Goal: Ask a question

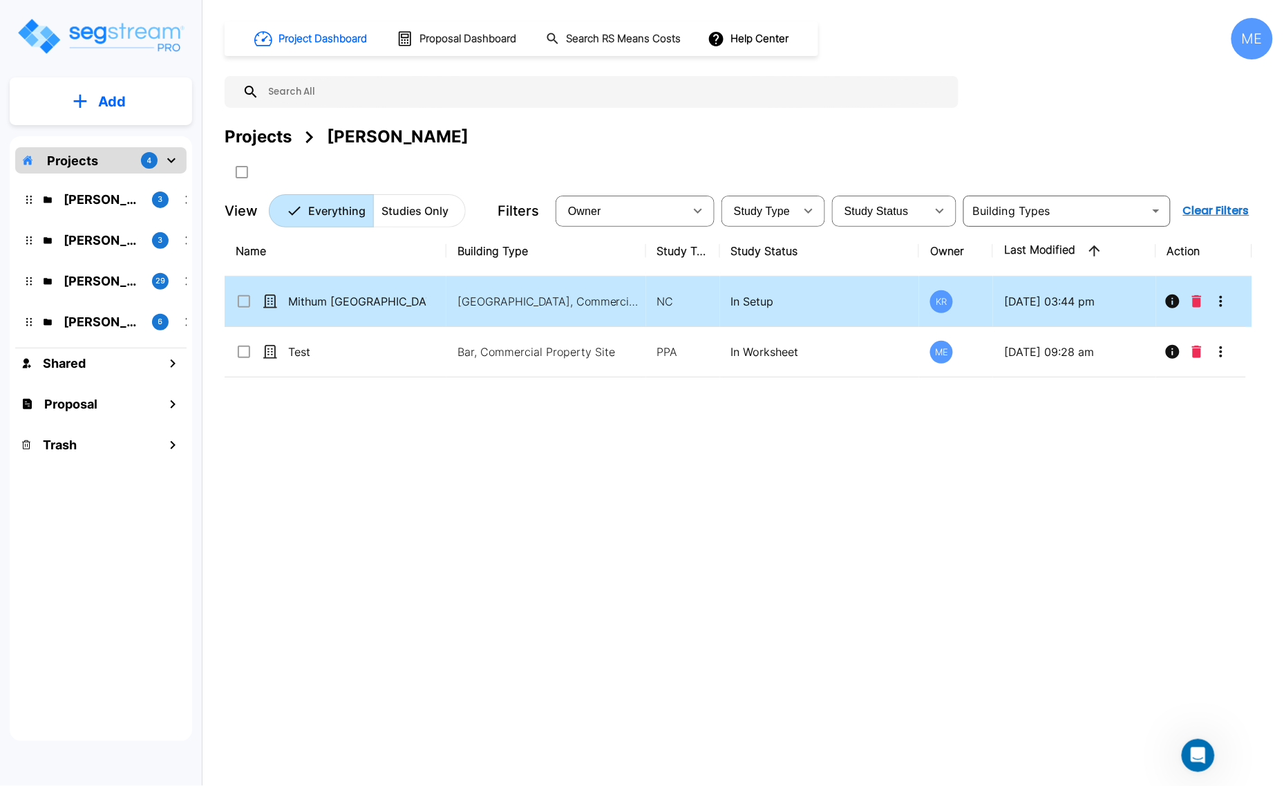
scroll to position [1, 0]
click at [378, 299] on p "Mithum [GEOGRAPHIC_DATA]" at bounding box center [357, 301] width 138 height 17
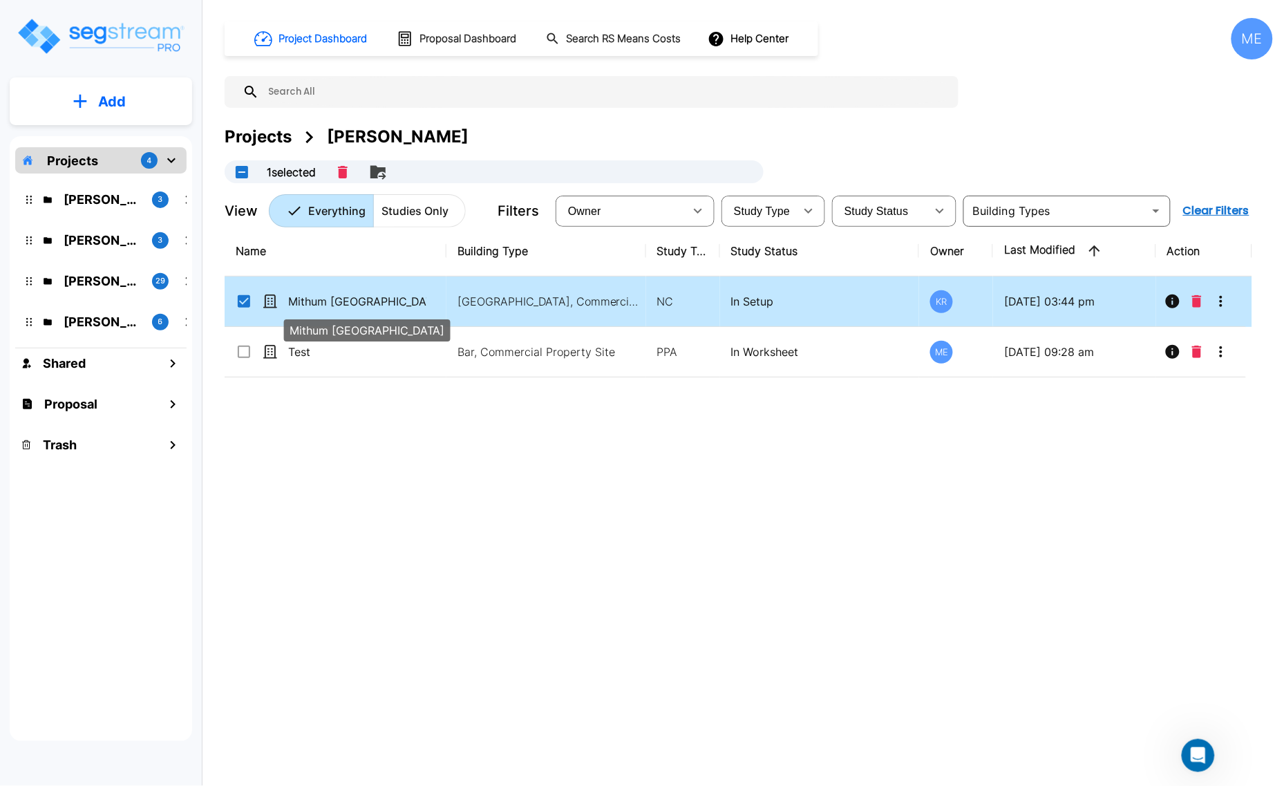
checkbox input "true"
click at [107, 241] on p "[PERSON_NAME]" at bounding box center [102, 240] width 77 height 19
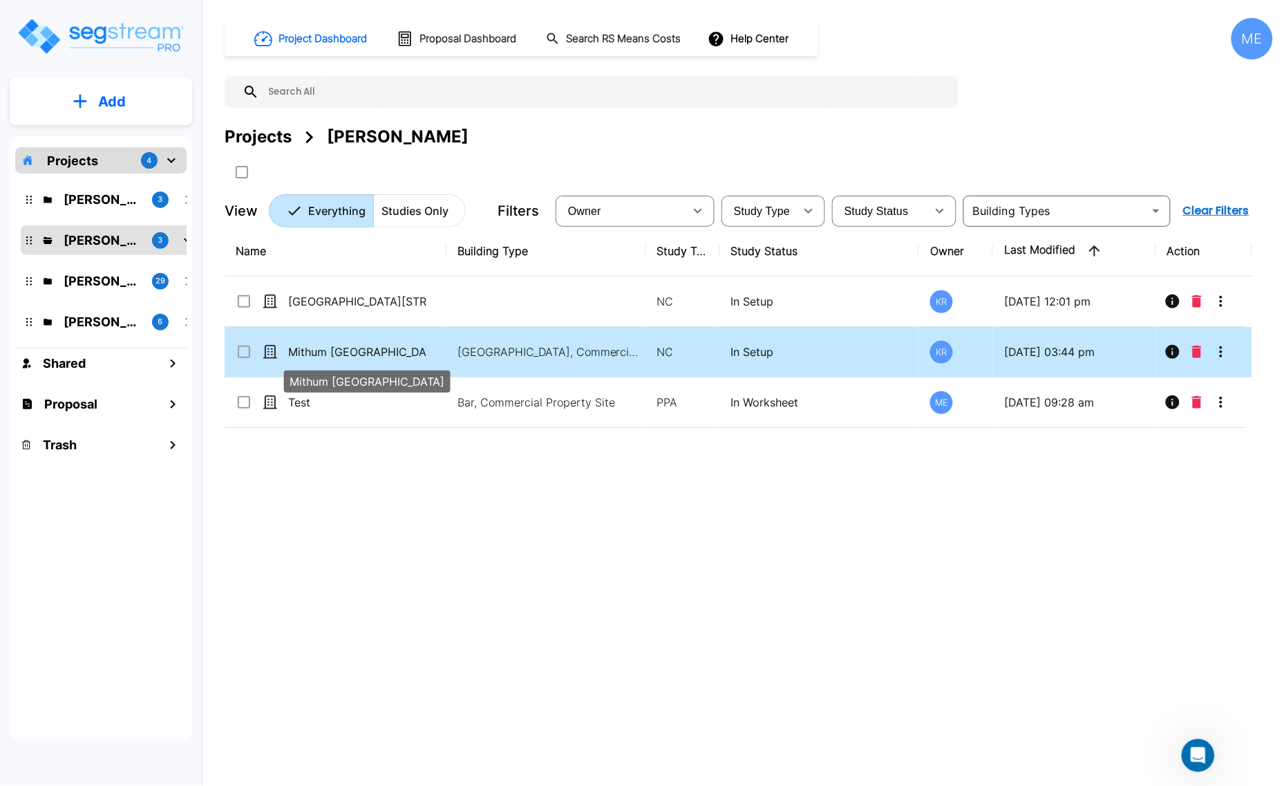
click at [385, 350] on p "Mithum [GEOGRAPHIC_DATA]" at bounding box center [357, 351] width 138 height 17
checkbox input "true"
click at [385, 350] on p "Mithum 900 Wayzata Blvd" at bounding box center [357, 351] width 138 height 17
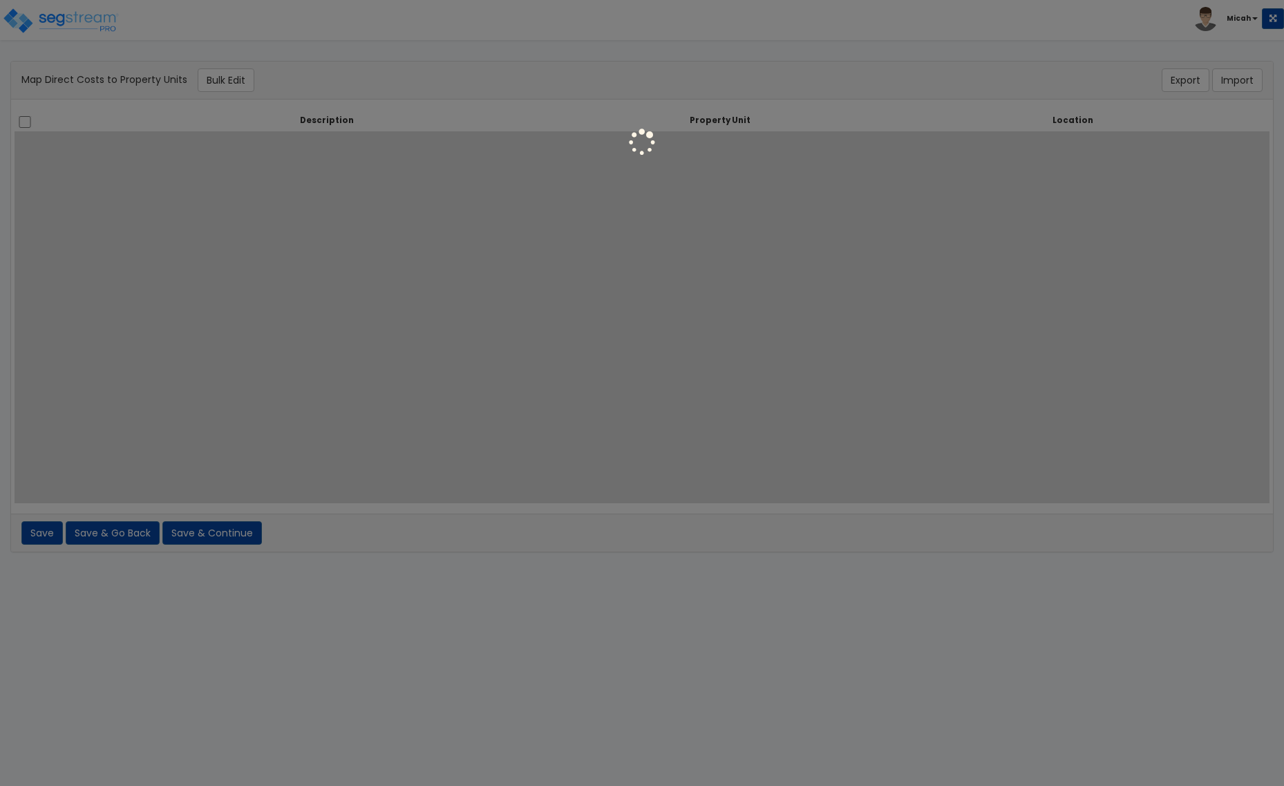
select select
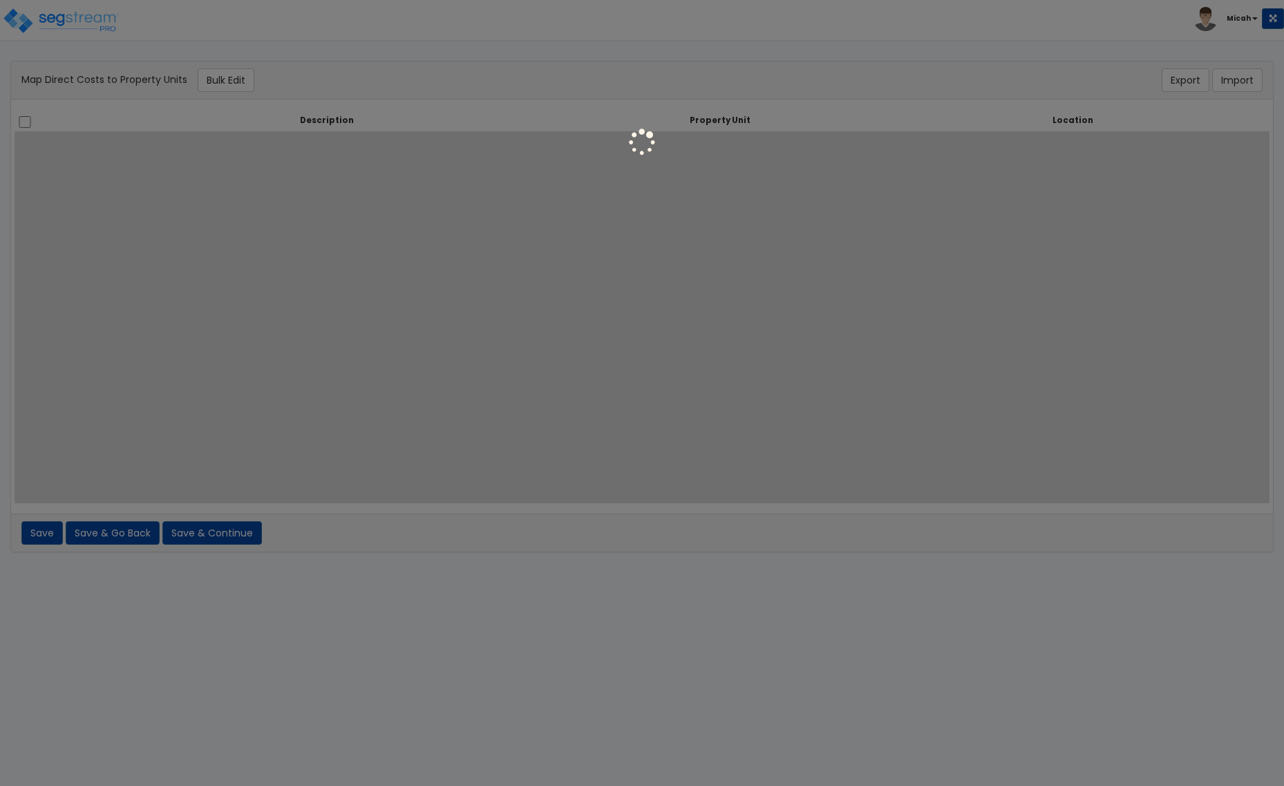
select select
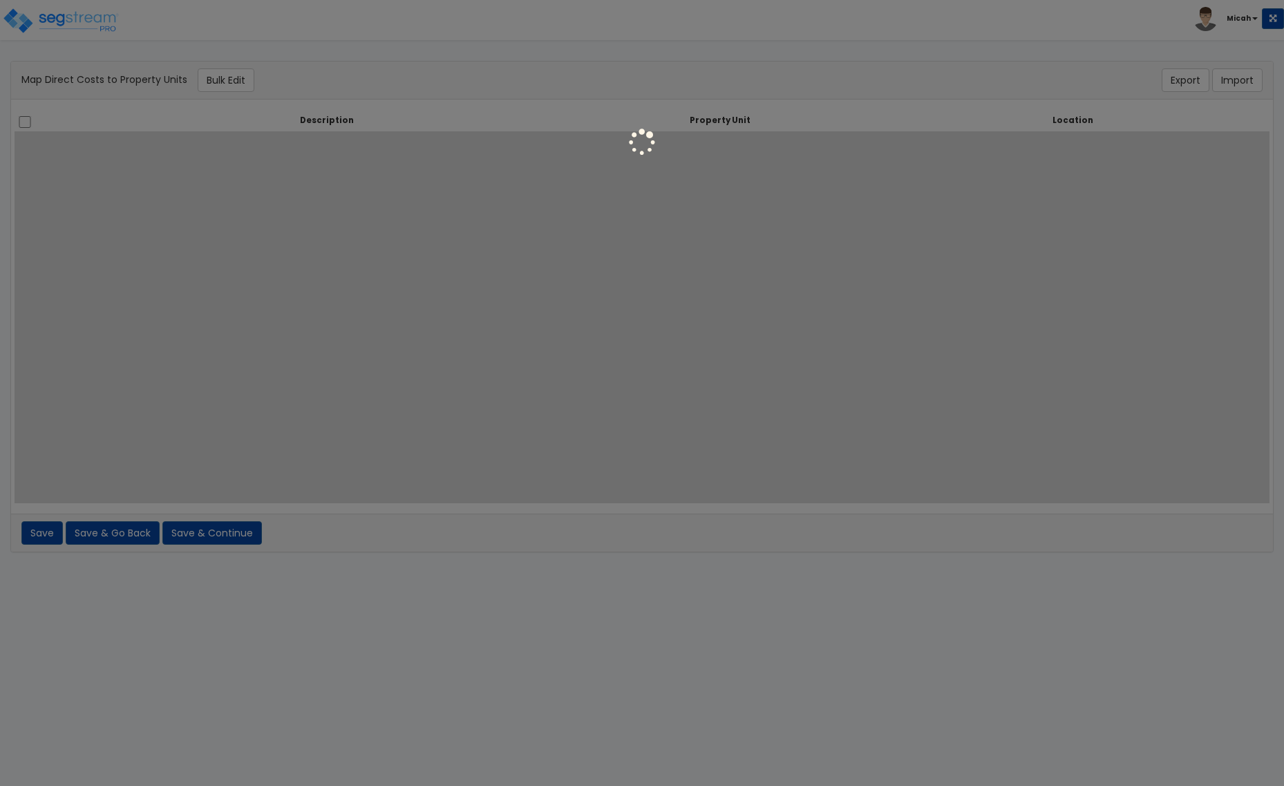
select select
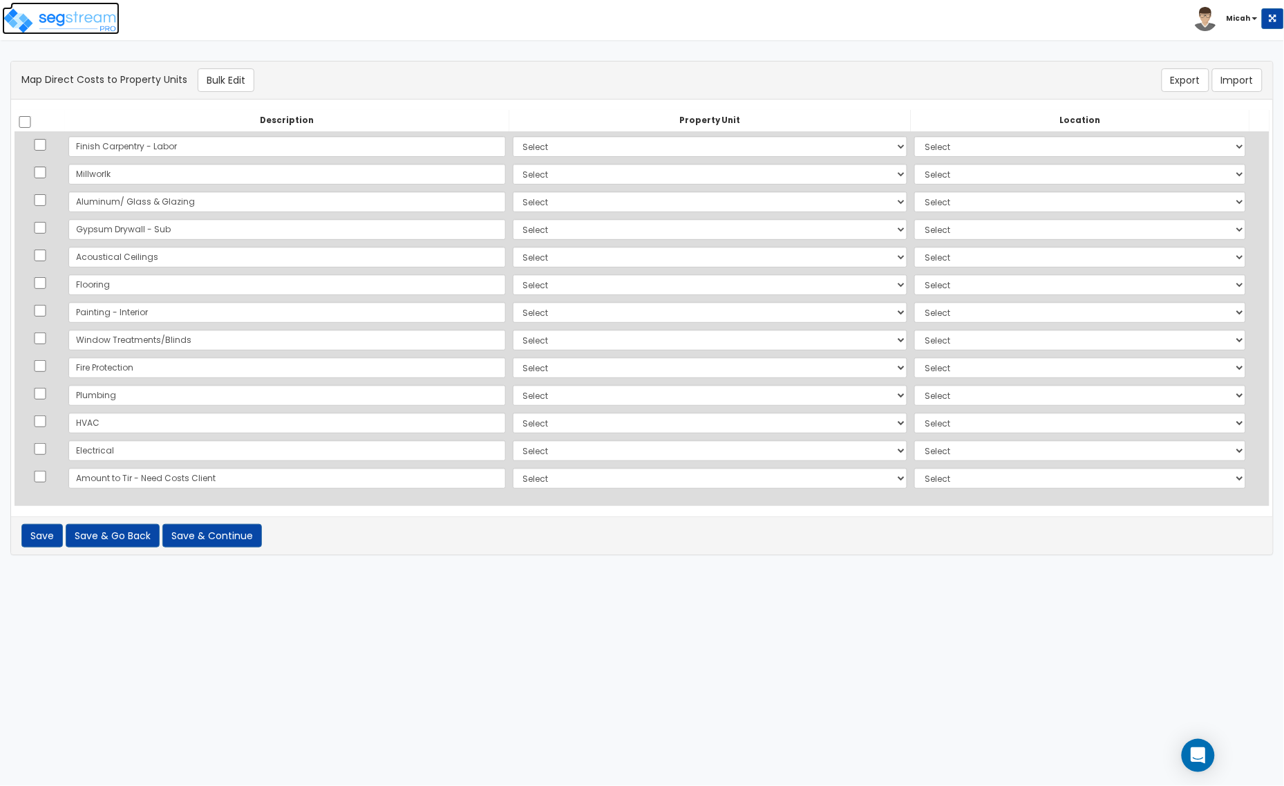
click at [47, 21] on img at bounding box center [60, 21] width 117 height 28
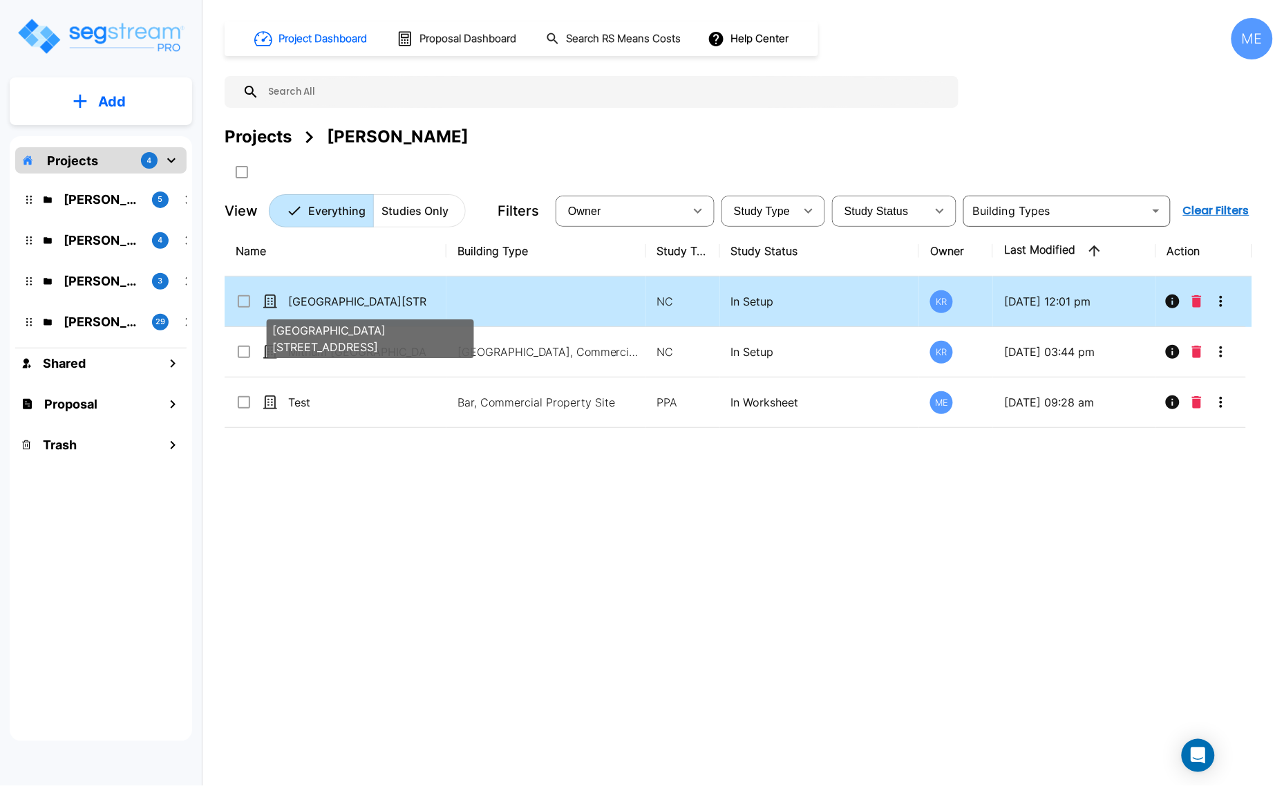
click at [348, 303] on p "930 and 950 Wayzata Boulevard" at bounding box center [357, 301] width 138 height 17
checkbox input "true"
click at [348, 303] on p "930 and 950 Wayzata Boulevard" at bounding box center [357, 301] width 138 height 17
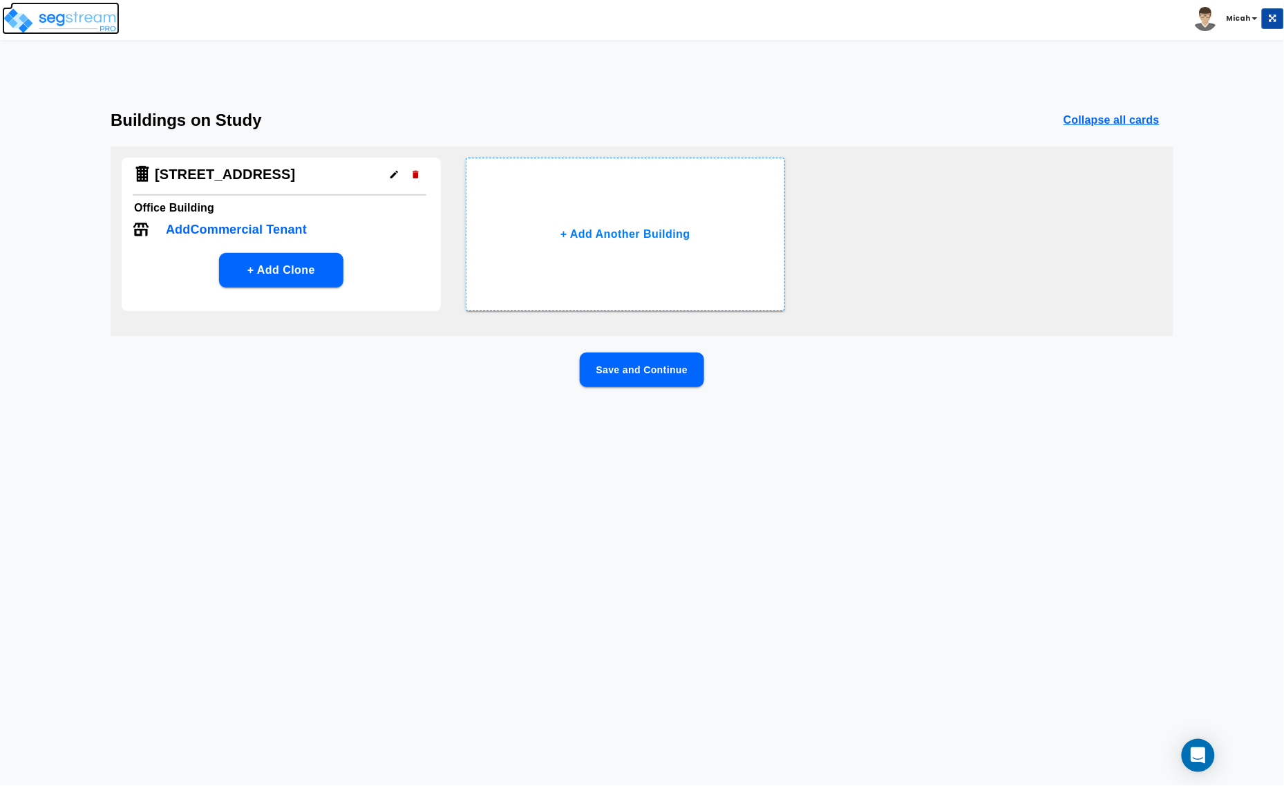
click at [57, 22] on img at bounding box center [60, 21] width 117 height 28
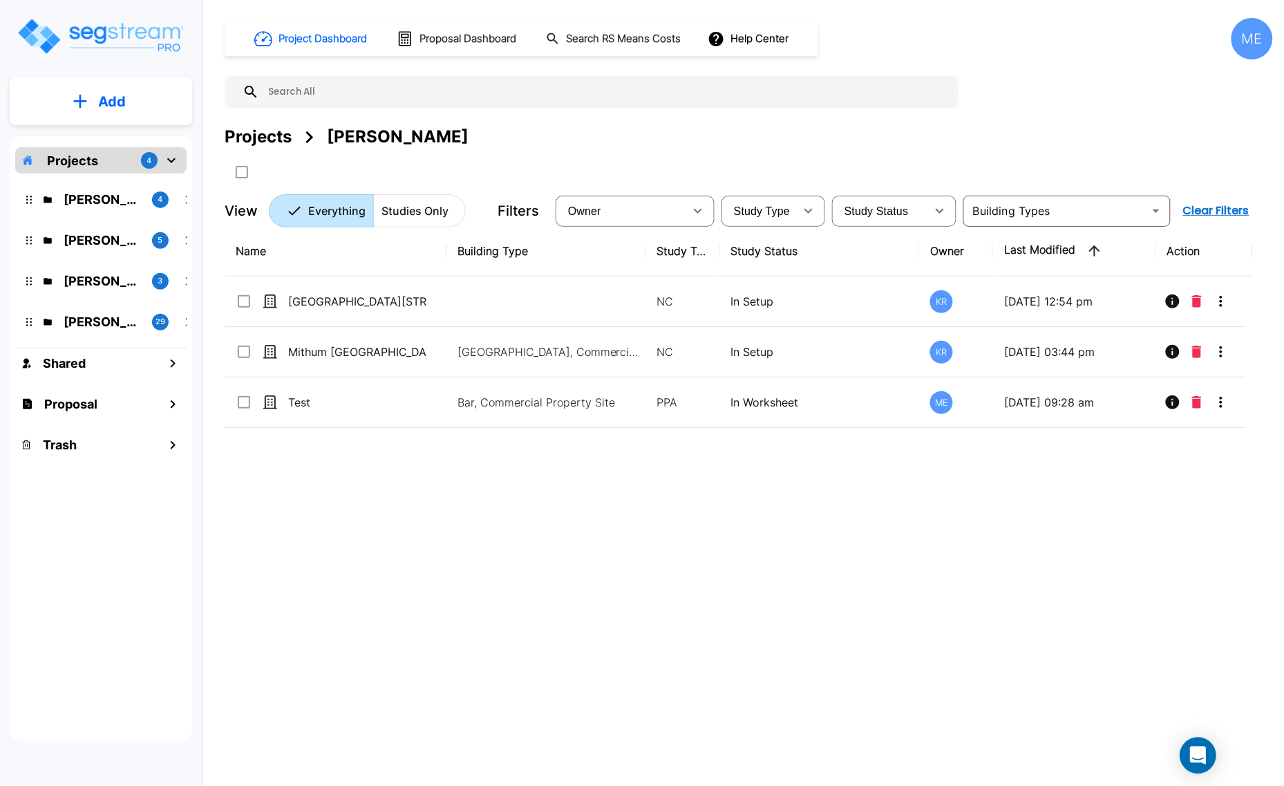
click at [1189, 757] on div "Open Intercom Messenger" at bounding box center [1198, 755] width 37 height 37
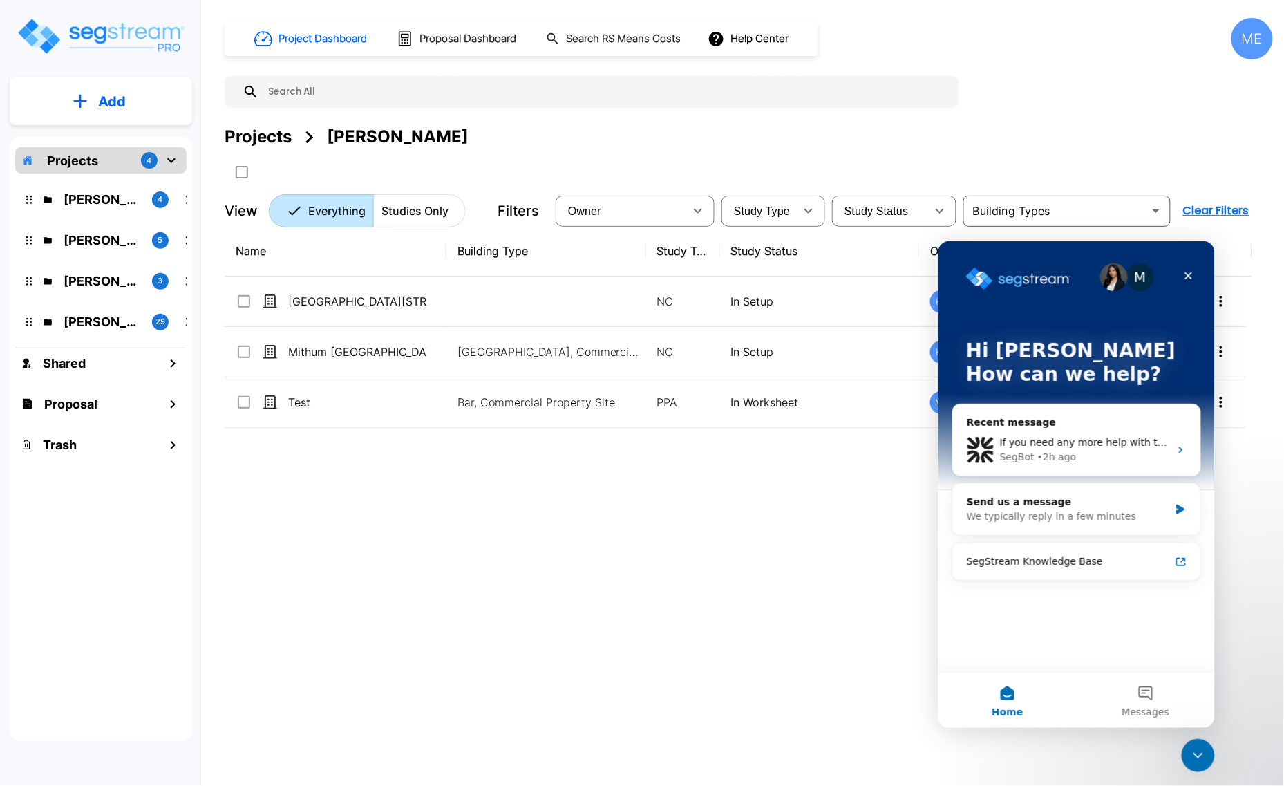
click at [1116, 275] on img "Intercom messenger" at bounding box center [1114, 277] width 28 height 28
click at [1149, 503] on div "Send us a message" at bounding box center [1067, 501] width 202 height 15
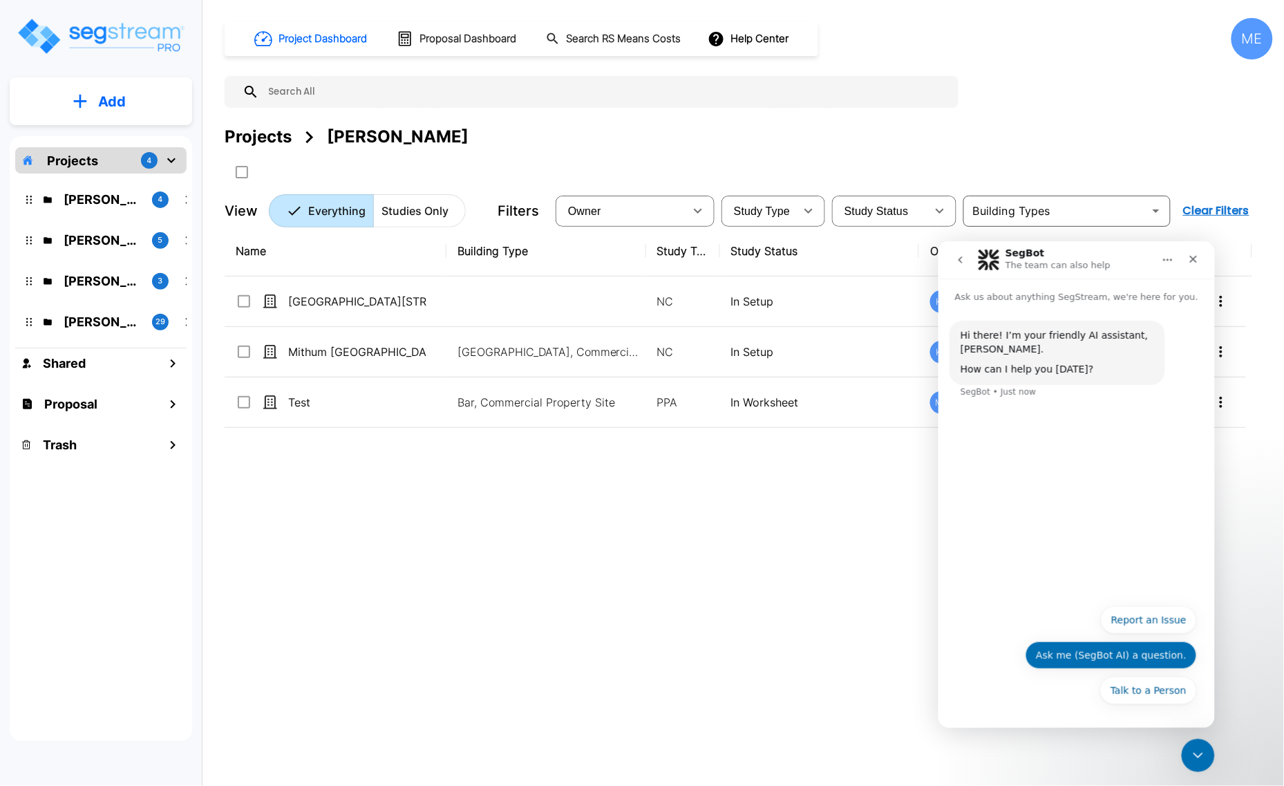
click at [1091, 658] on button "Ask me (SegBot AI) a question." at bounding box center [1110, 655] width 171 height 28
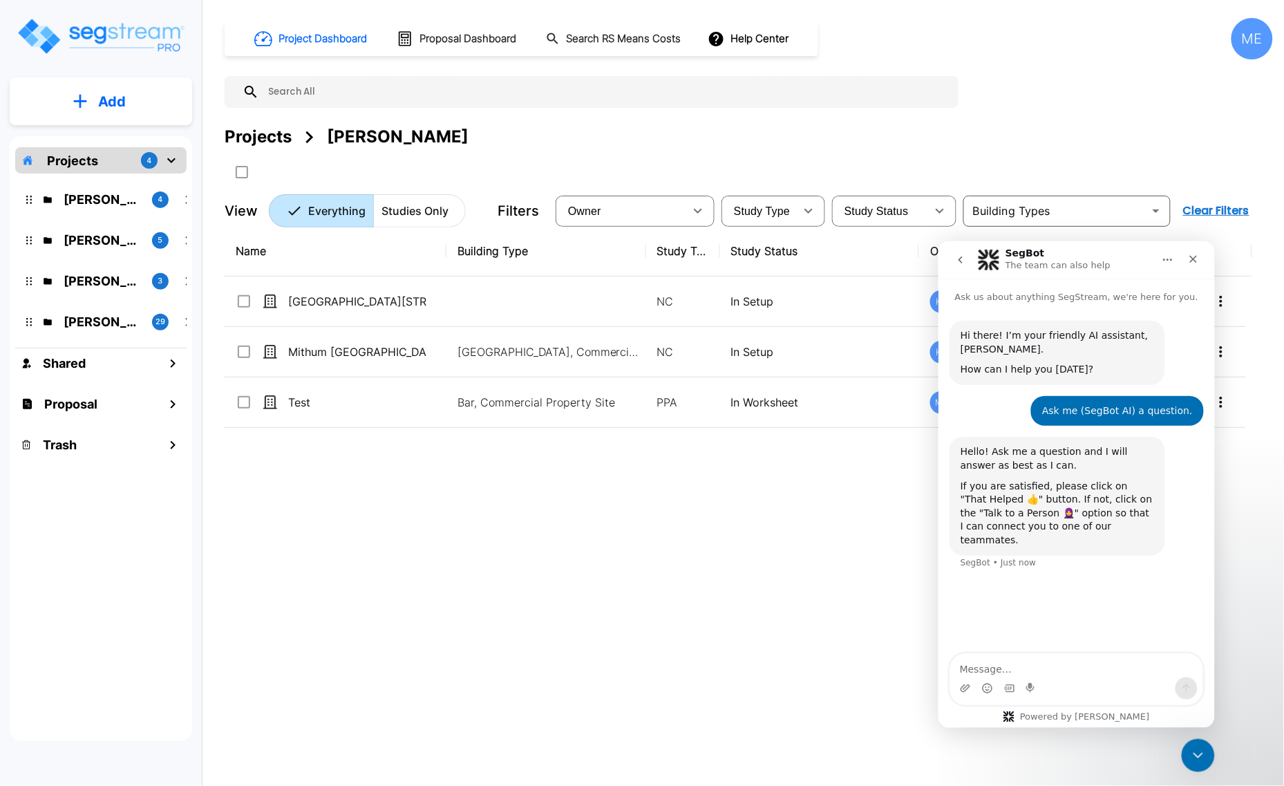
click at [1039, 670] on textarea "Message…" at bounding box center [1076, 664] width 253 height 23
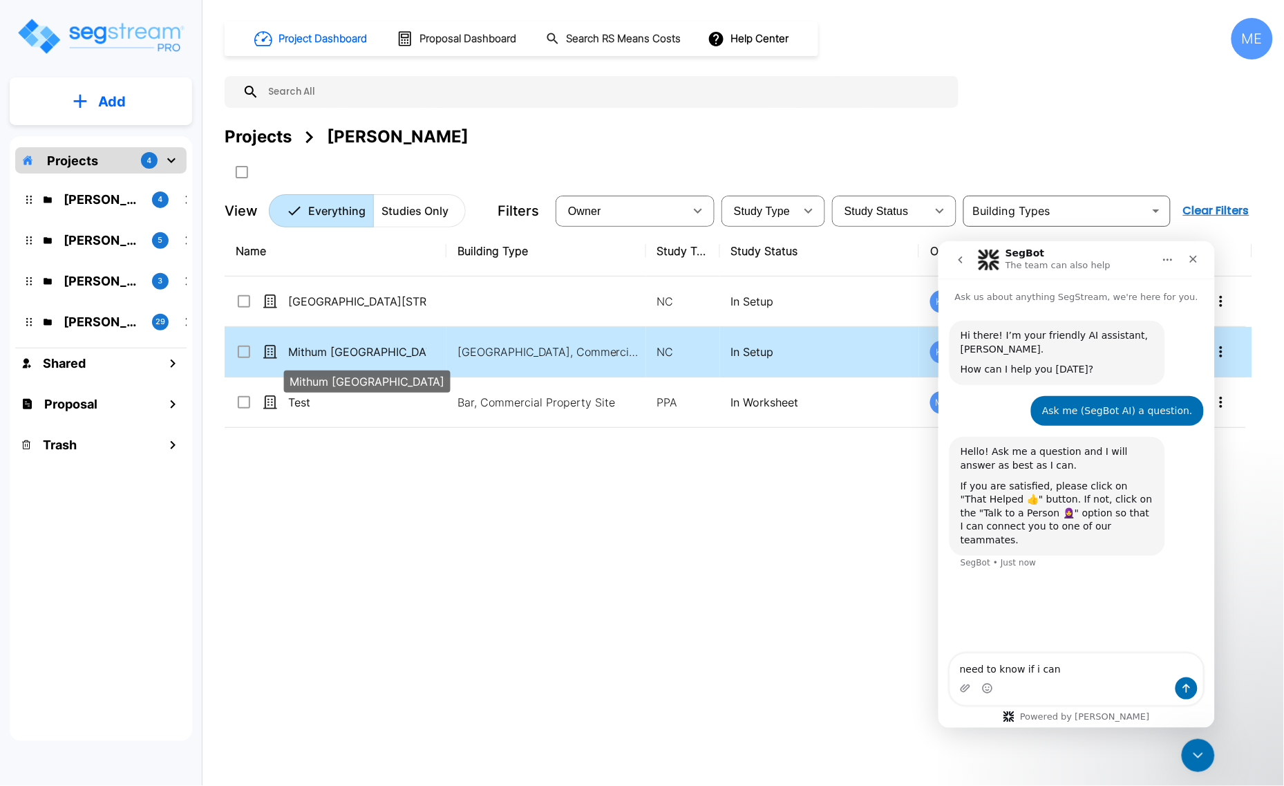
type textarea "need to know if i can"
click at [308, 353] on p "Mithum [GEOGRAPHIC_DATA]" at bounding box center [357, 351] width 138 height 17
checkbox input "true"
click at [308, 353] on p "Mithum [GEOGRAPHIC_DATA]" at bounding box center [357, 351] width 138 height 17
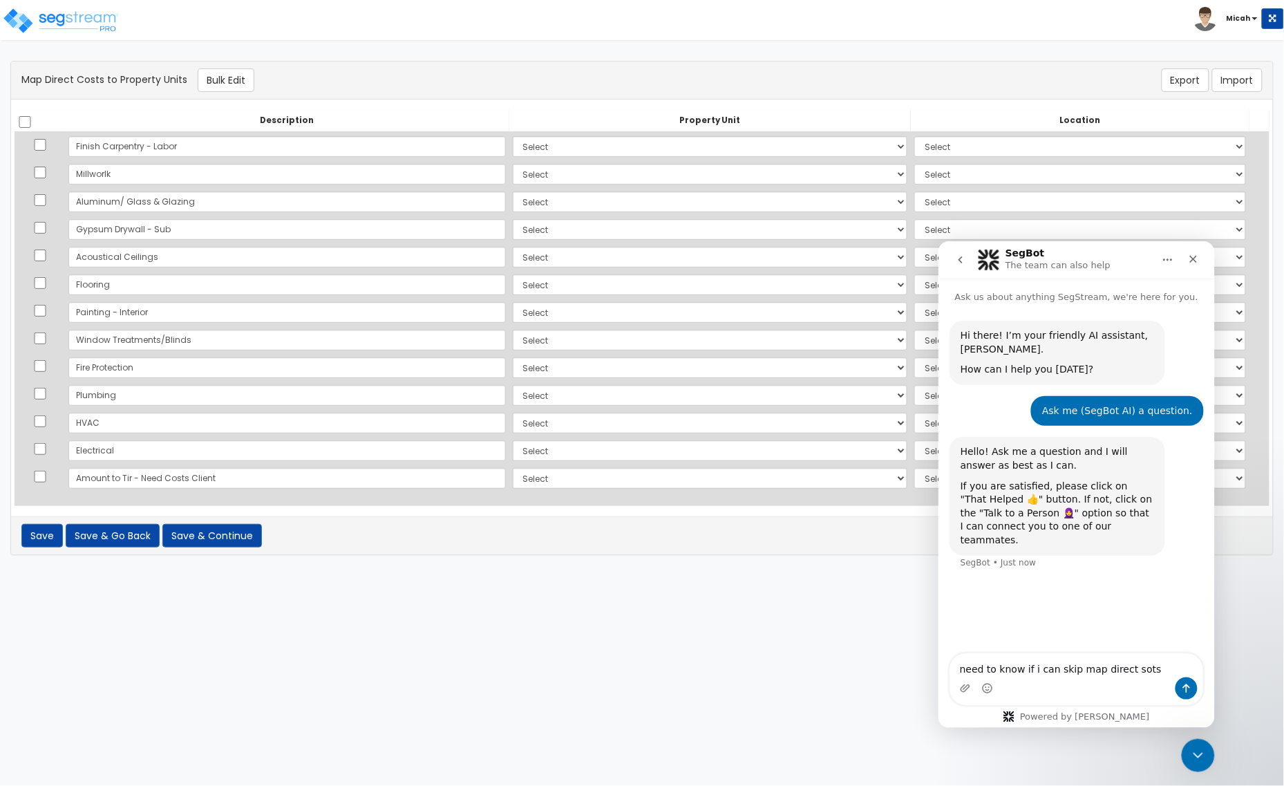
drag, startPoint x: 1090, startPoint y: 675, endPoint x: 1095, endPoint y: 697, distance: 22.8
click at [1095, 697] on div "need to know if i can skip map direct sots need to know if i can skip map direc…" at bounding box center [1076, 678] width 253 height 51
drag, startPoint x: 1018, startPoint y: 670, endPoint x: 1073, endPoint y: 654, distance: 56.7
click at [1073, 654] on textarea "need to know if i can skip mapto perperty unitsirect sots" at bounding box center [1076, 657] width 253 height 37
type textarea "need to know if i can skip map direct costs to property units page"
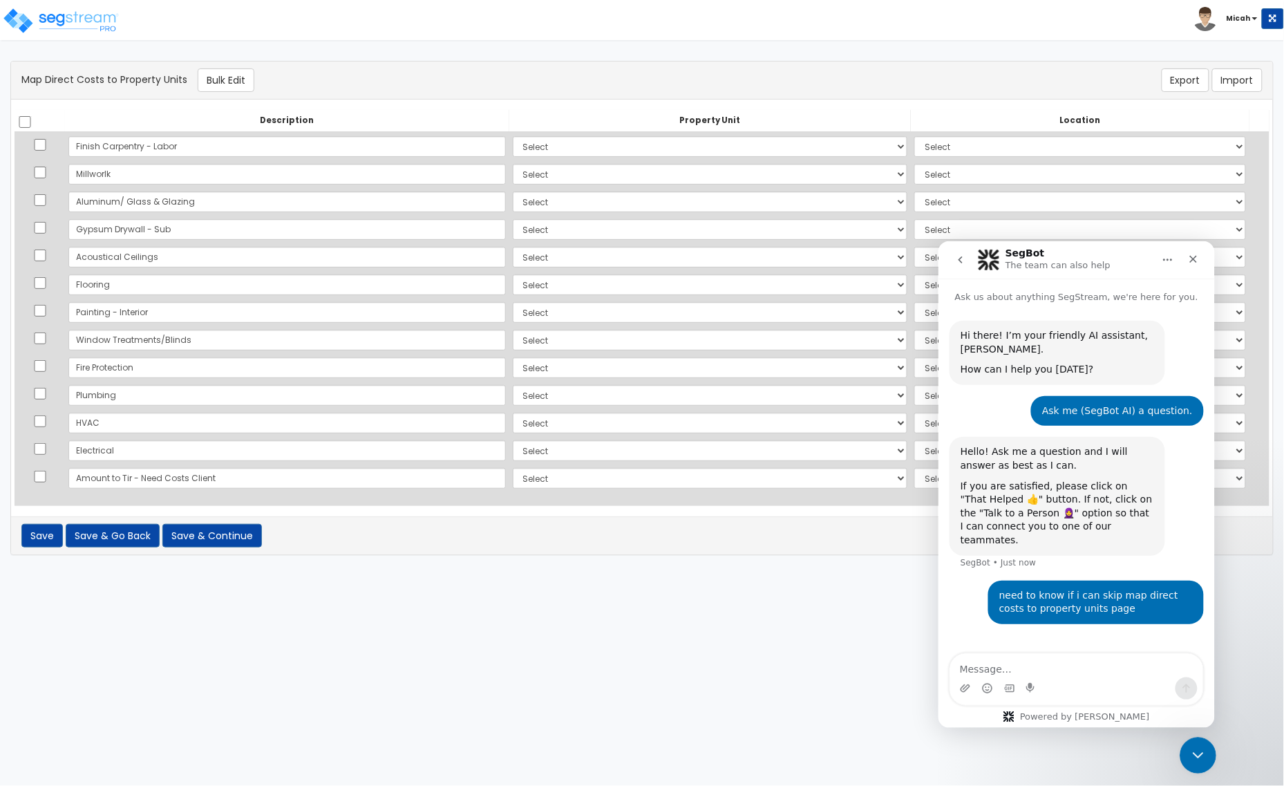
click at [1182, 752] on div "Close Intercom Messenger" at bounding box center [1195, 753] width 33 height 33
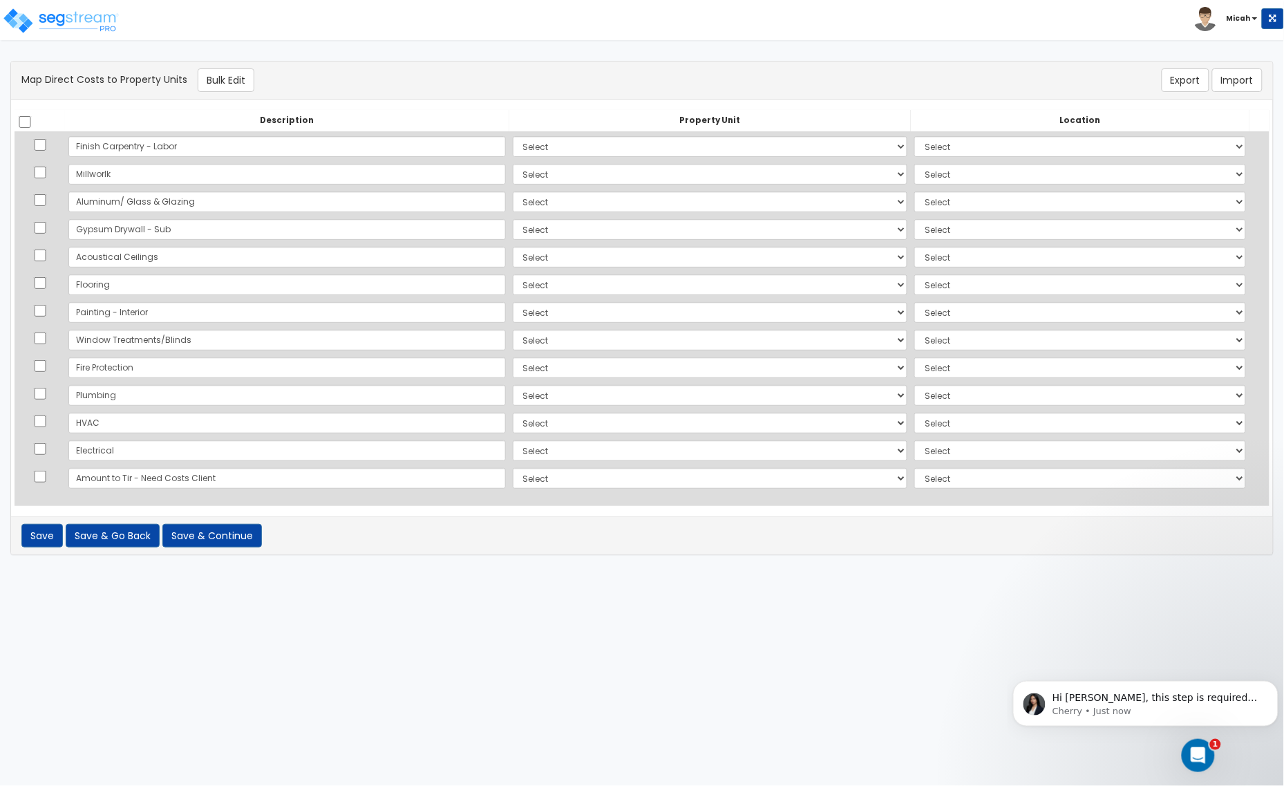
scroll to position [287, 0]
click at [1190, 758] on icon "Open Intercom Messenger" at bounding box center [1196, 753] width 23 height 23
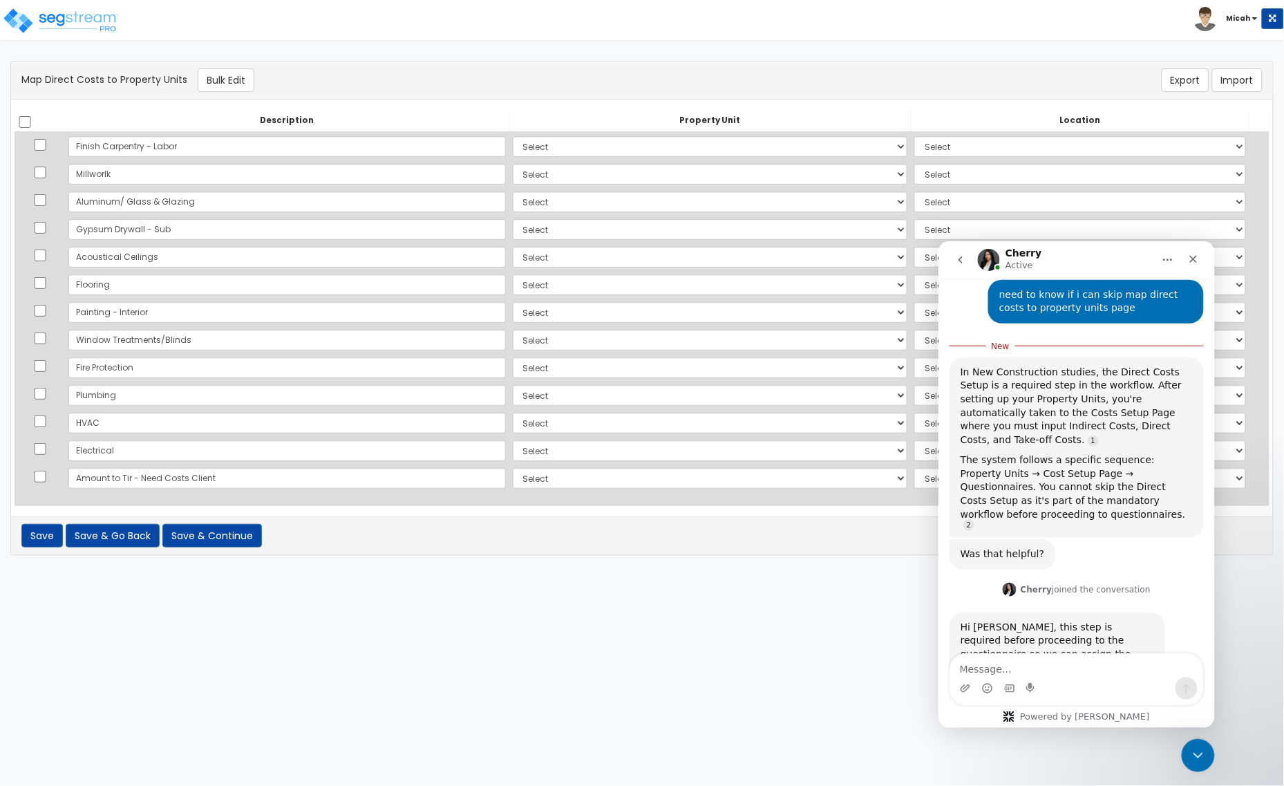
scroll to position [310, 0]
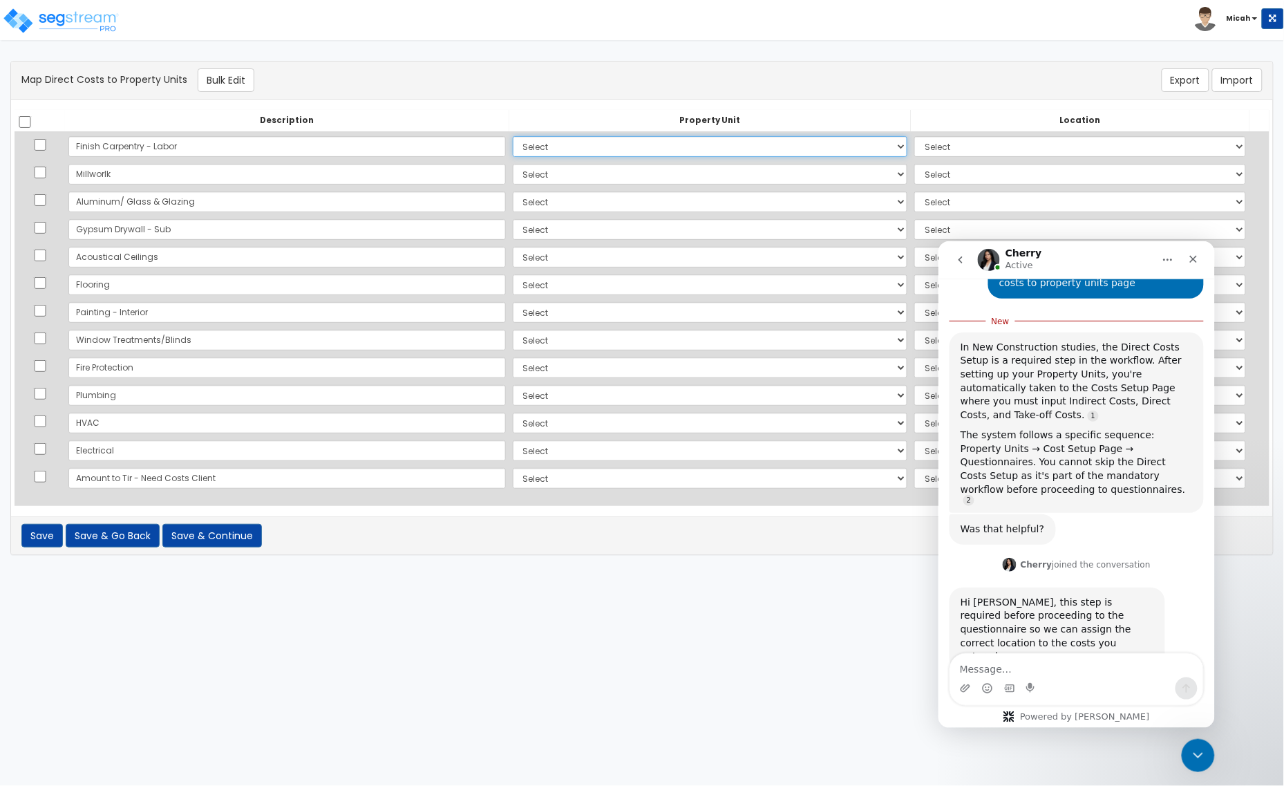
click at [847, 145] on select "Select 930 Wayzata Blvd Mithun Enterprises LLC Site Improvements Site Improveme…" at bounding box center [710, 146] width 395 height 21
